Goal: Task Accomplishment & Management: Complete application form

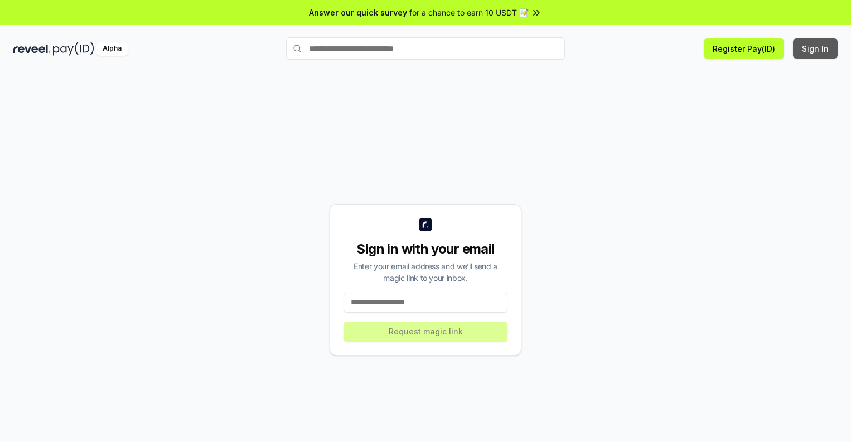
click at [816, 49] on button "Sign In" at bounding box center [815, 48] width 45 height 20
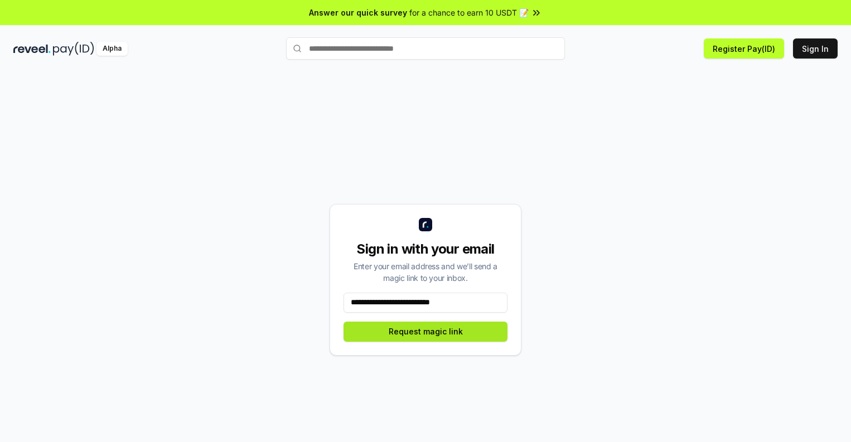
type input "**********"
click at [426, 331] on button "Request magic link" at bounding box center [426, 332] width 164 height 20
